Goal: Navigation & Orientation: Understand site structure

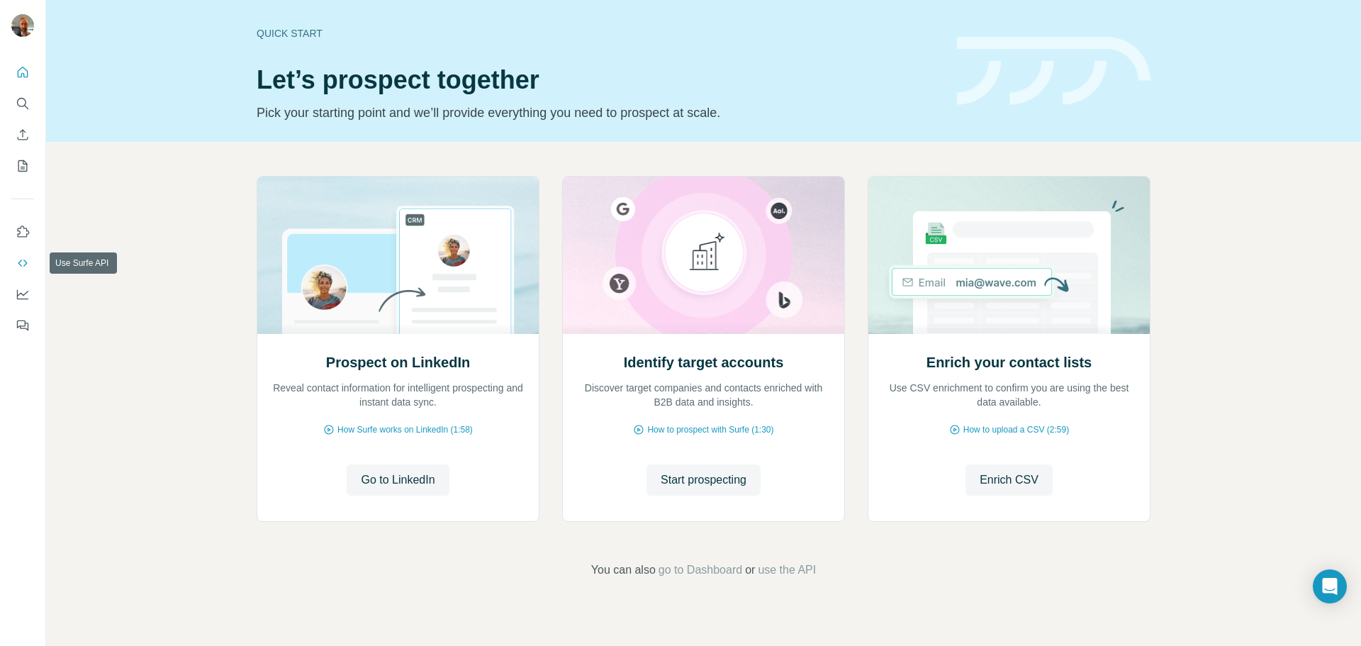
click at [21, 266] on icon "Use Surfe API" at bounding box center [22, 262] width 9 height 7
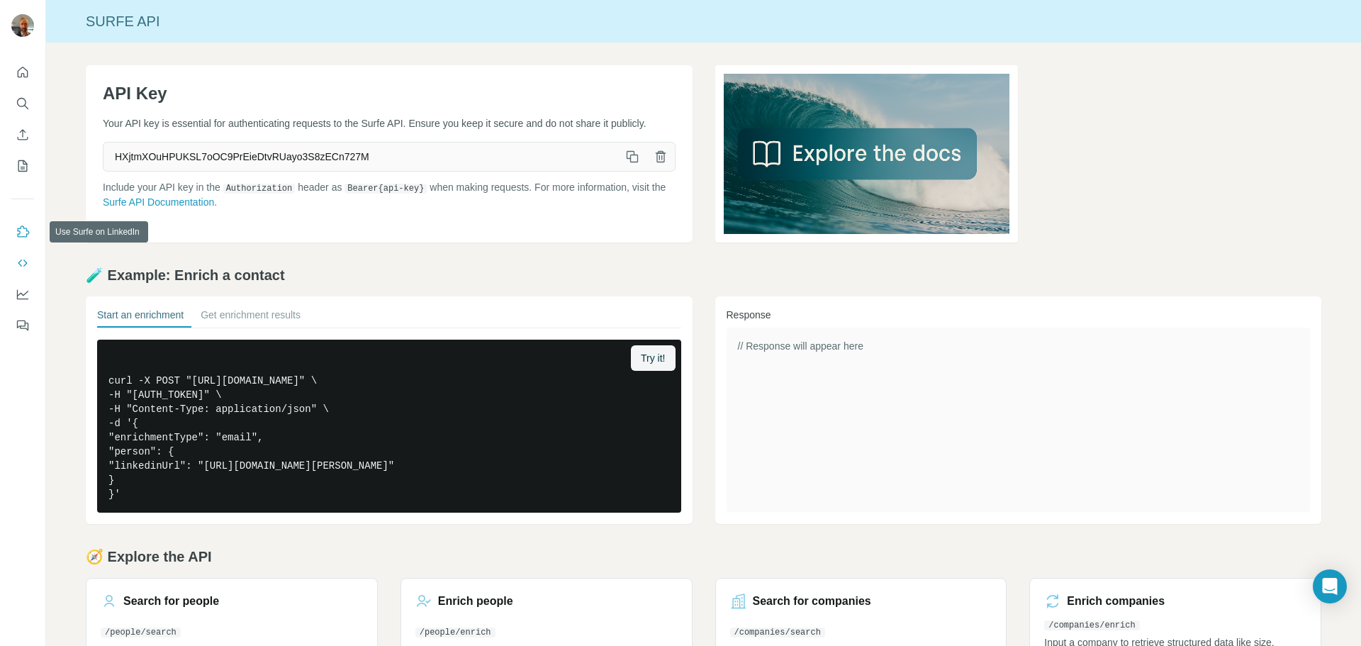
click at [18, 235] on icon "Use Surfe on LinkedIn" at bounding box center [23, 232] width 14 height 14
click at [20, 82] on button "Quick start" at bounding box center [22, 73] width 23 height 26
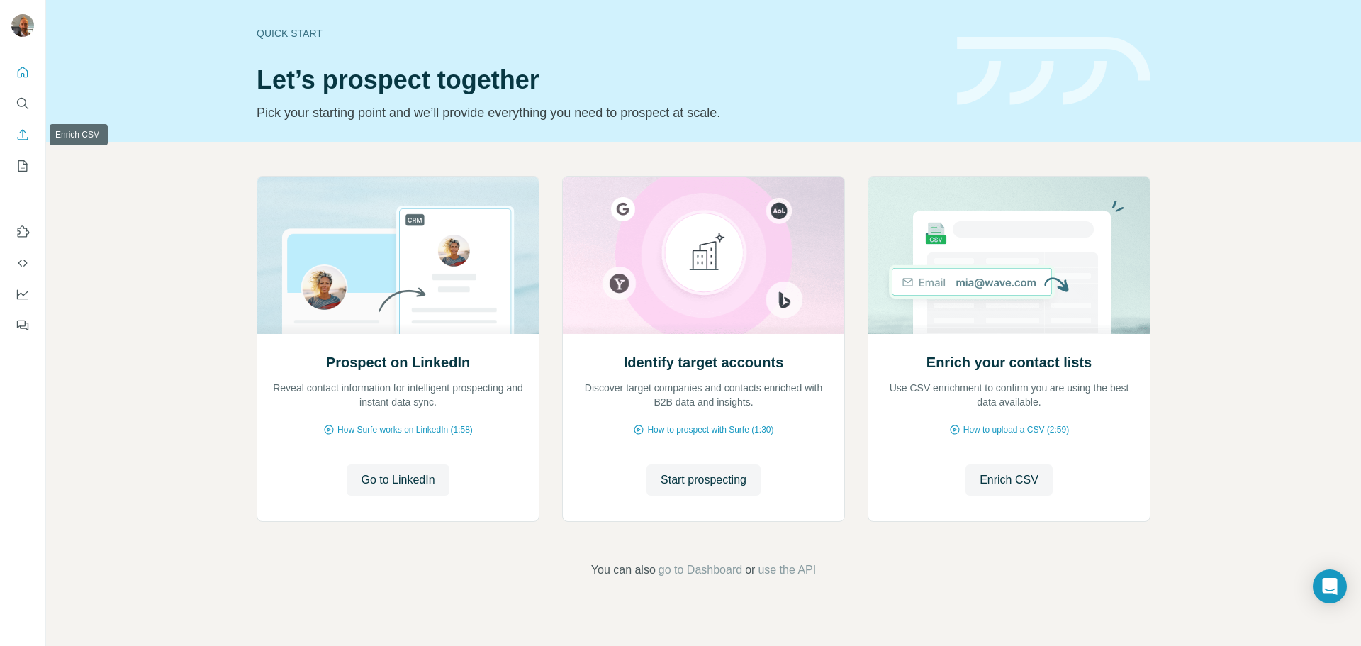
click at [26, 140] on icon "Enrich CSV" at bounding box center [23, 135] width 14 height 14
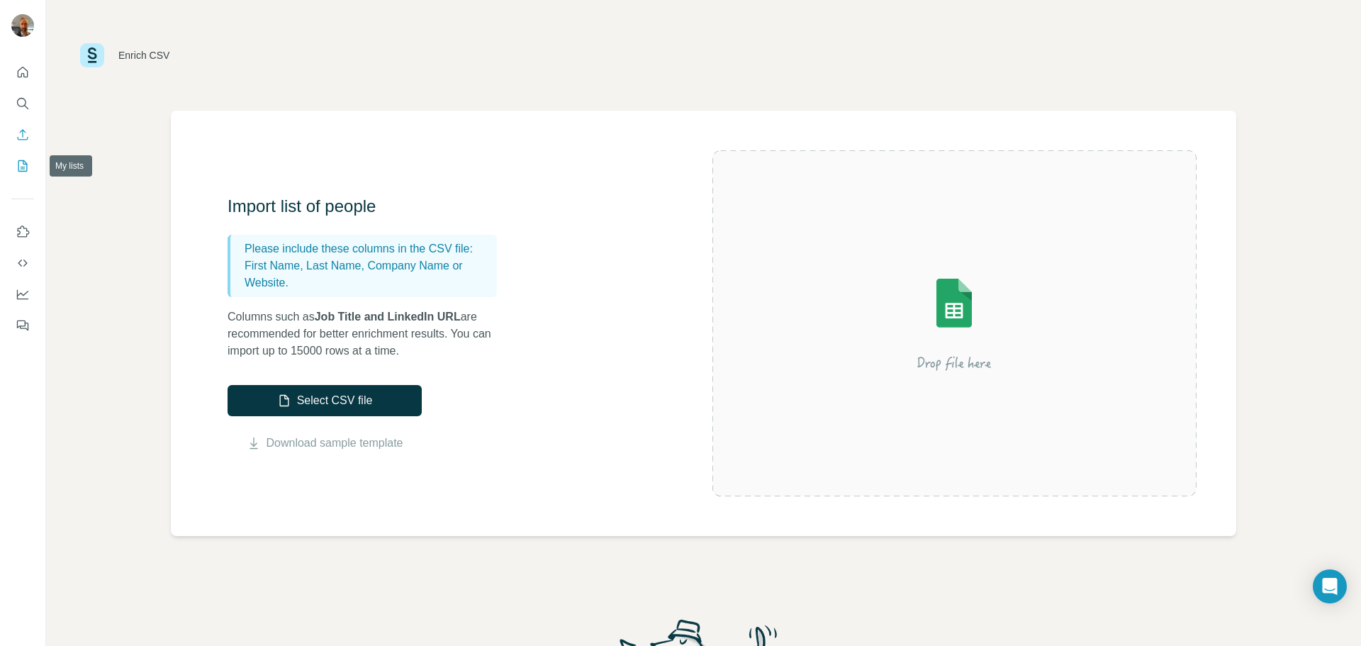
click at [20, 162] on icon "My lists" at bounding box center [23, 166] width 14 height 14
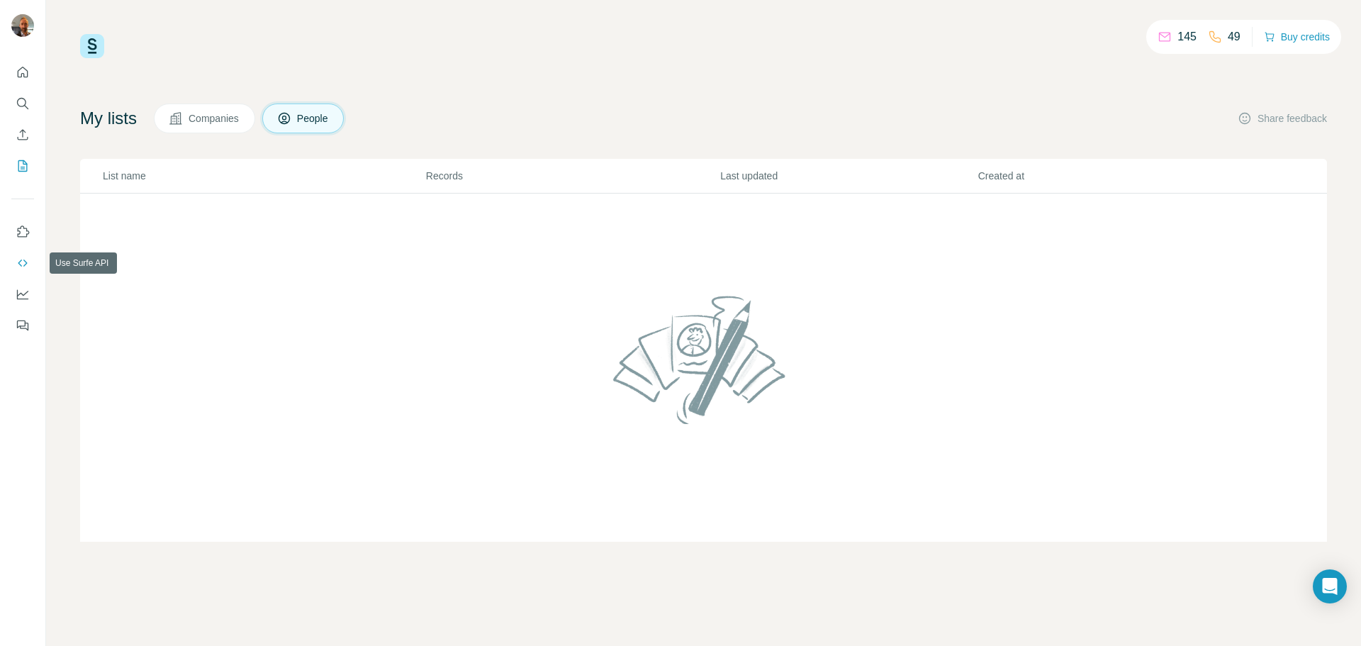
click at [20, 263] on icon "Use Surfe API" at bounding box center [23, 263] width 14 height 14
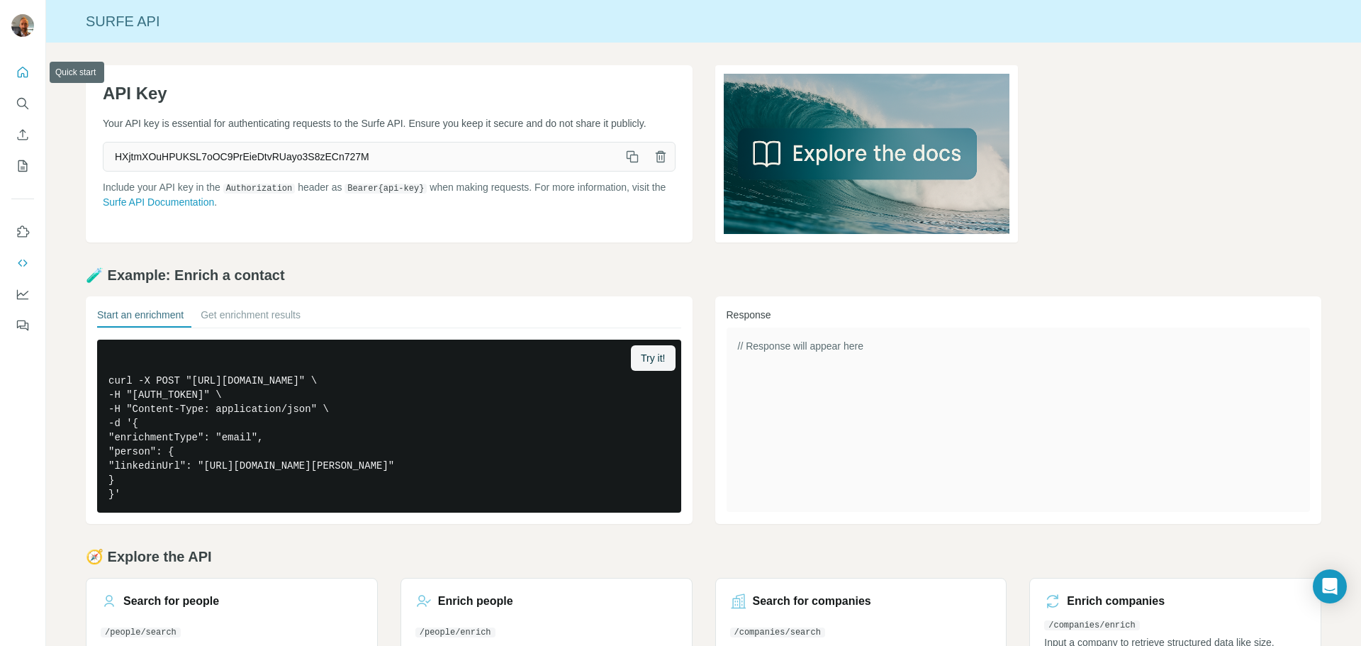
click at [26, 72] on icon "Quick start" at bounding box center [23, 72] width 14 height 14
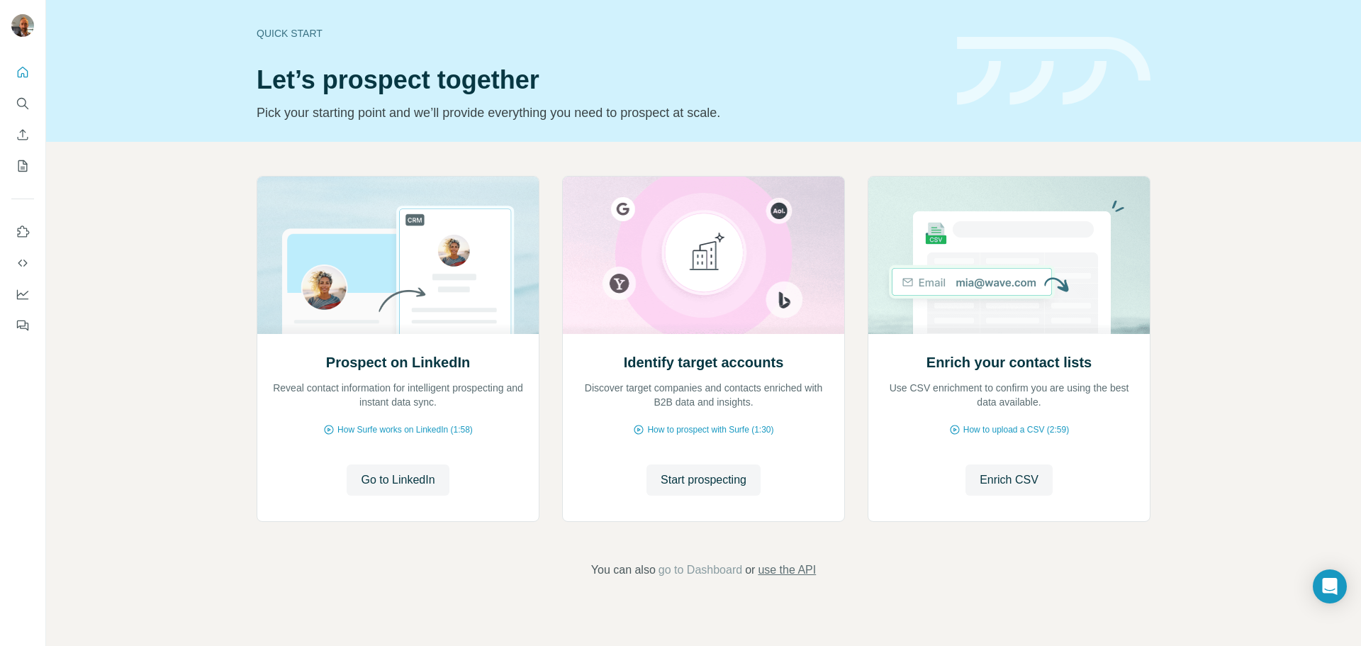
click at [787, 571] on span "use the API" at bounding box center [787, 569] width 58 height 17
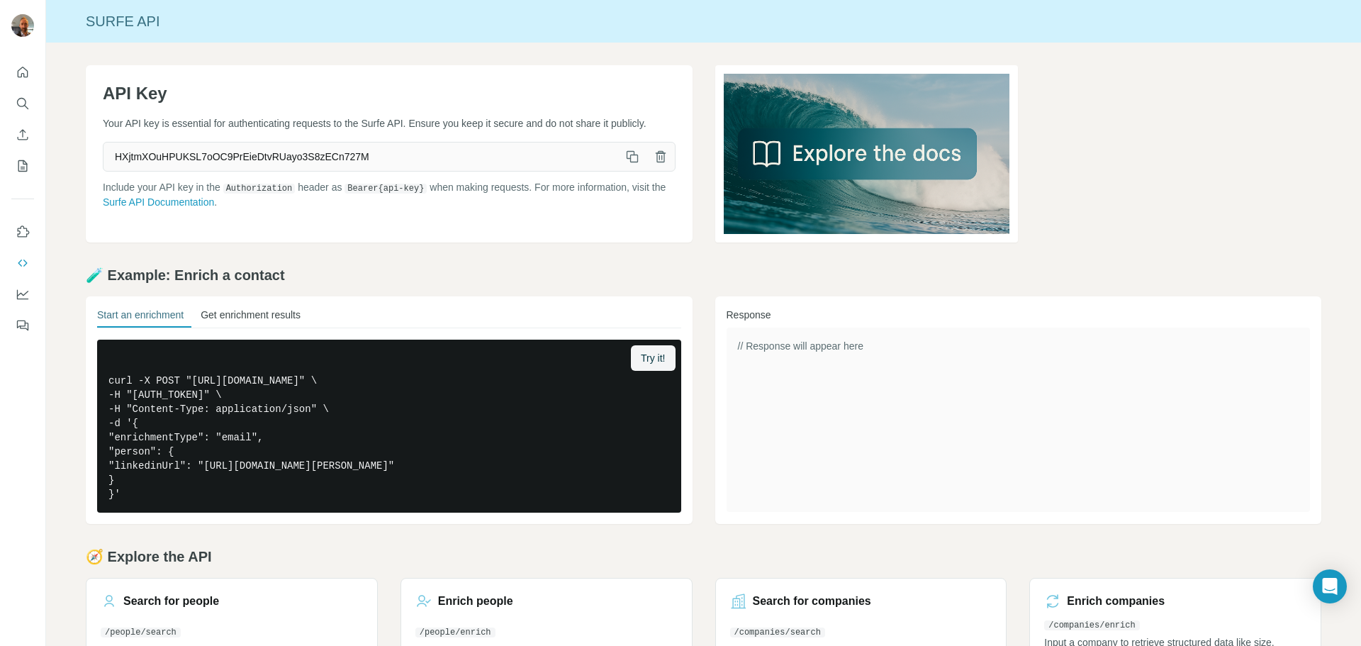
click at [273, 312] on button "Get enrichment results" at bounding box center [251, 318] width 100 height 20
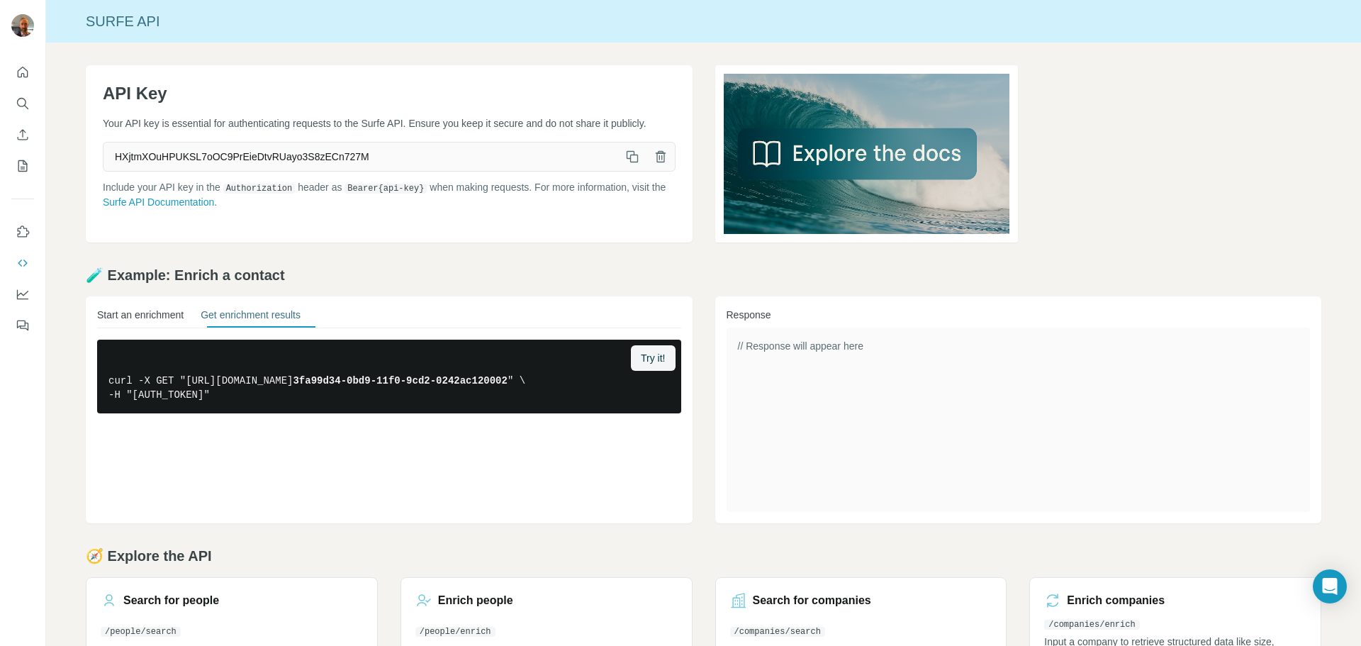
click at [145, 311] on button "Start an enrichment" at bounding box center [140, 318] width 86 height 20
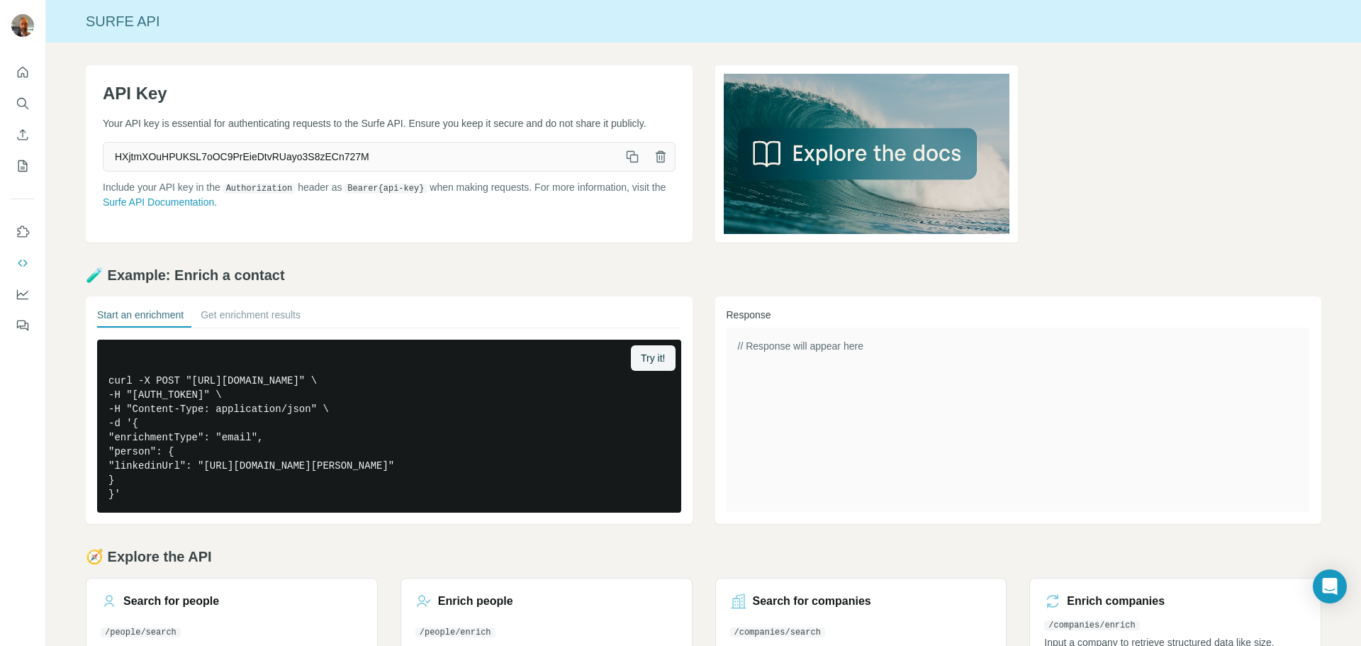
scroll to position [69, 0]
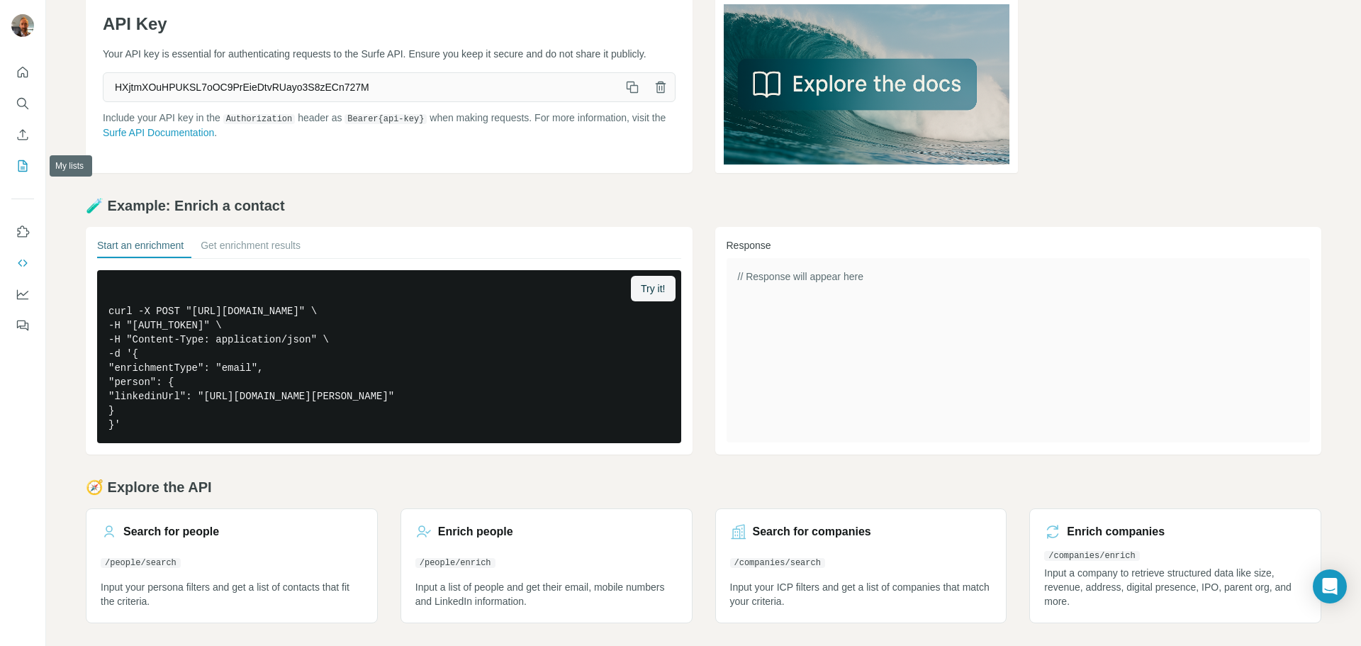
click at [24, 155] on button "My lists" at bounding box center [22, 166] width 23 height 26
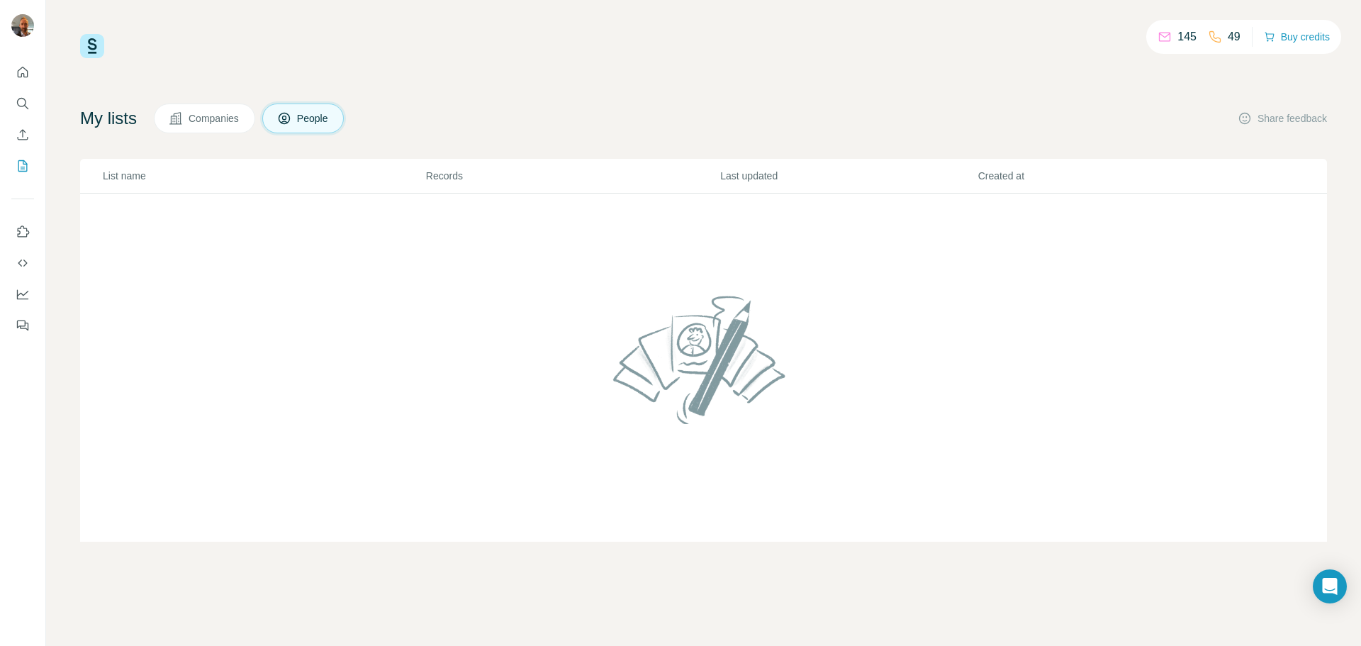
click at [233, 122] on span "Companies" at bounding box center [215, 118] width 52 height 14
click at [305, 118] on span "People" at bounding box center [313, 118] width 33 height 14
click at [1230, 36] on p "49" at bounding box center [1234, 36] width 13 height 17
click at [1185, 36] on p "145" at bounding box center [1186, 36] width 19 height 17
click at [1177, 38] on p "145" at bounding box center [1186, 36] width 19 height 17
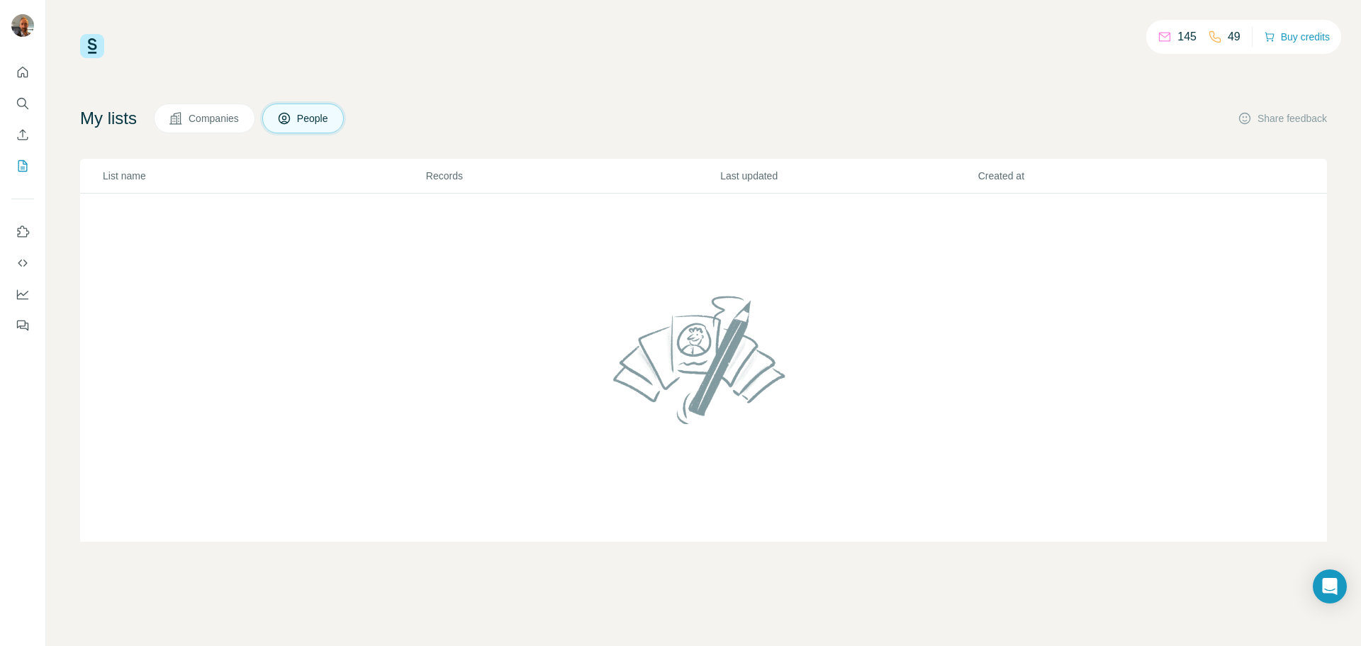
click at [1161, 34] on icon at bounding box center [1164, 37] width 14 height 14
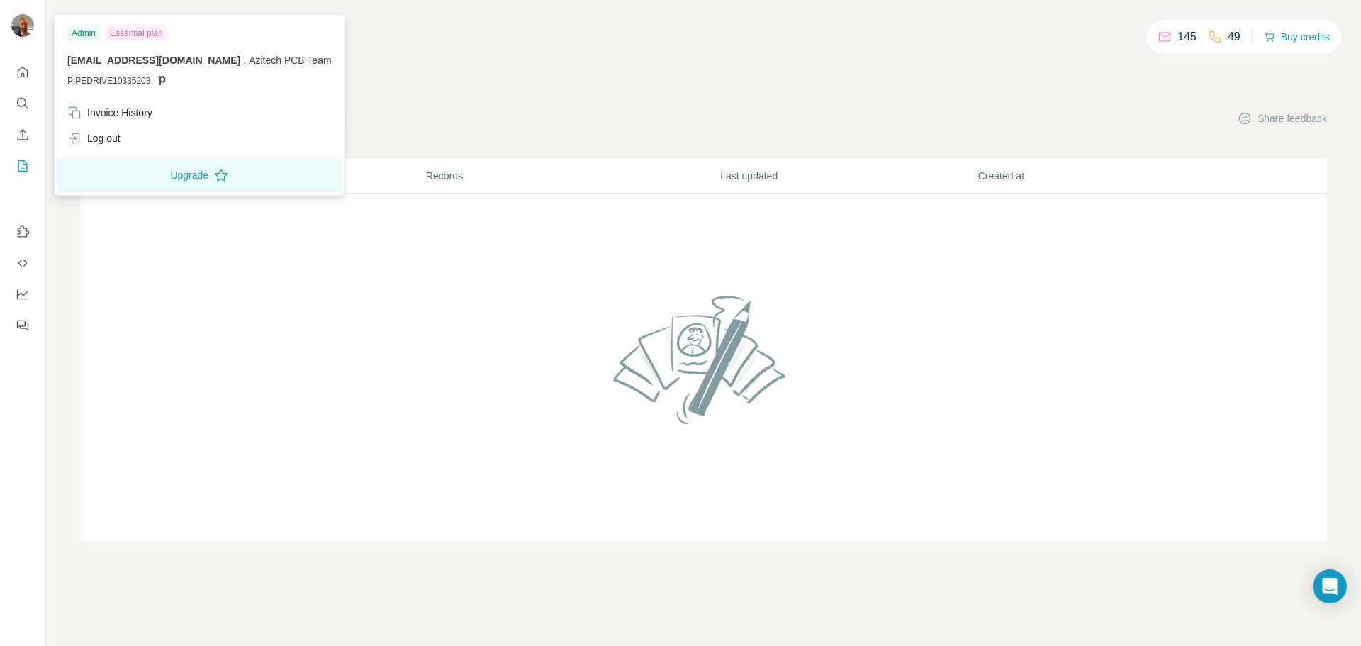
click at [20, 27] on img at bounding box center [22, 25] width 23 height 23
click at [16, 24] on img at bounding box center [22, 25] width 23 height 23
click at [449, 71] on div "145 49 Buy credits My lists Companies People Share feedback List name Records L…" at bounding box center [703, 287] width 1247 height 507
